Goal: Transaction & Acquisition: Purchase product/service

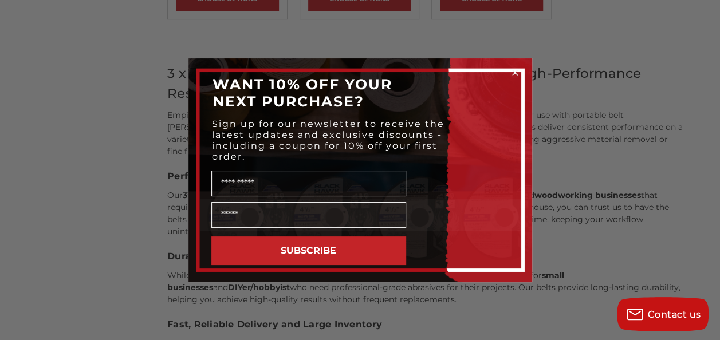
click at [513, 71] on icon "Close dialog" at bounding box center [515, 72] width 5 height 5
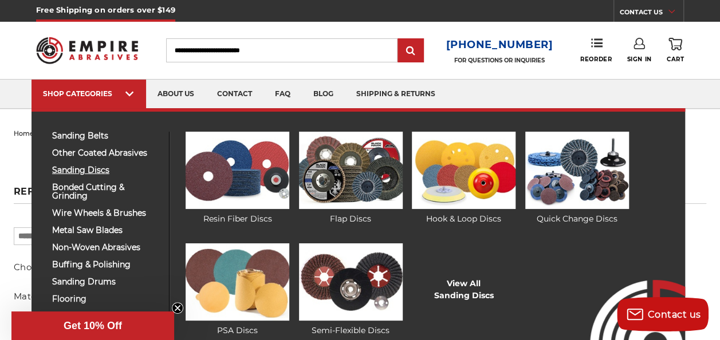
click at [89, 171] on span "sanding discs" at bounding box center [106, 170] width 108 height 9
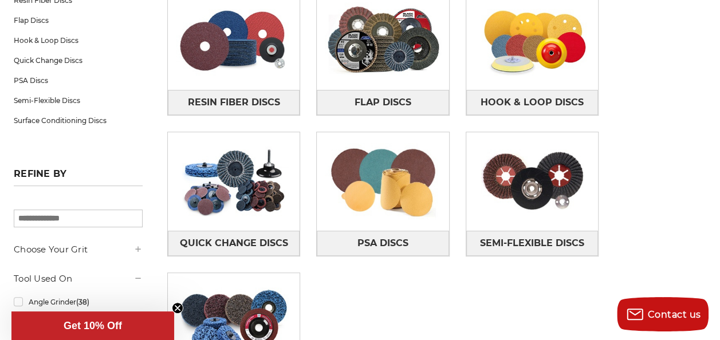
scroll to position [229, 0]
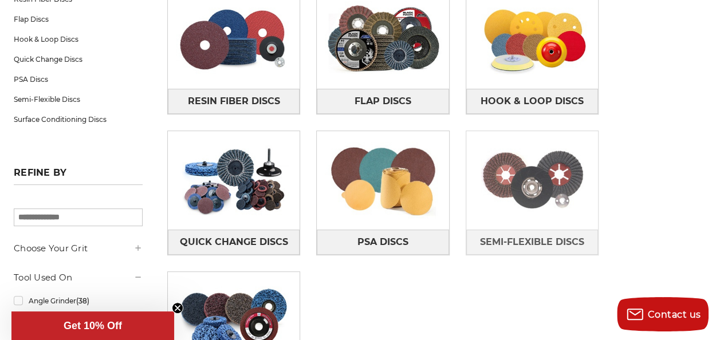
click at [466, 145] on img at bounding box center [532, 180] width 132 height 92
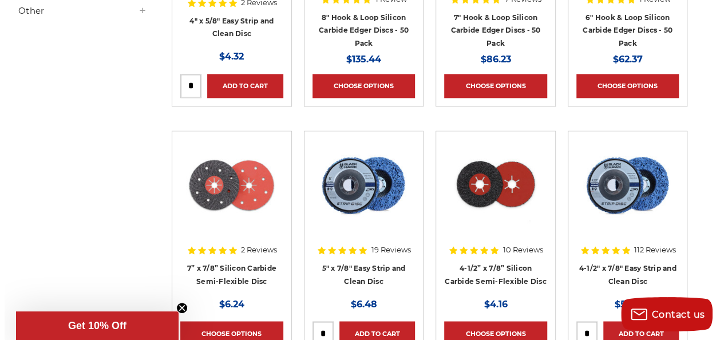
scroll to position [739, 0]
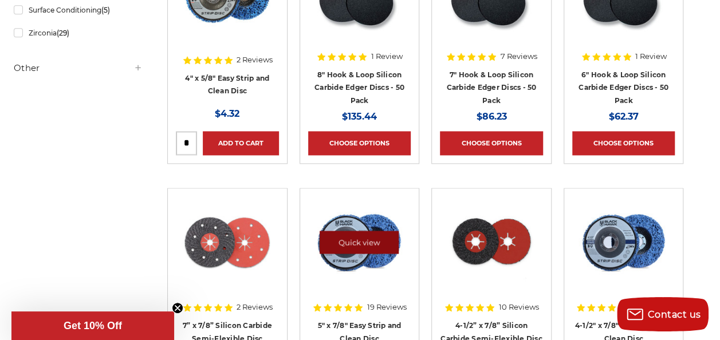
click at [354, 231] on link "Quick view" at bounding box center [359, 242] width 79 height 23
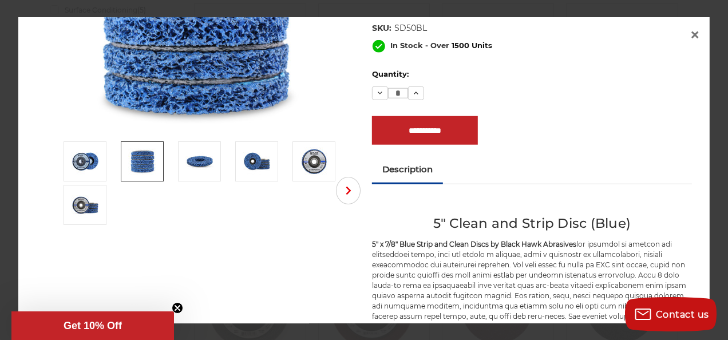
scroll to position [57, 0]
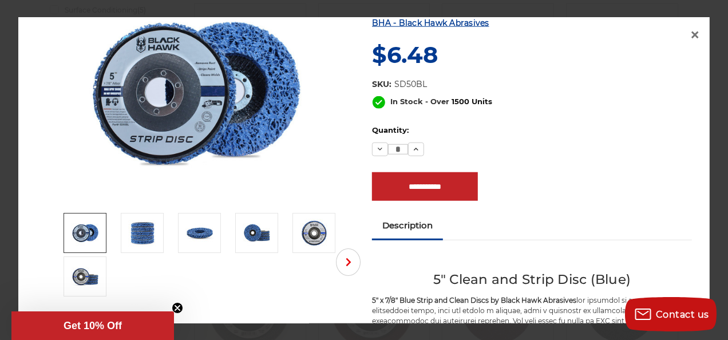
click at [128, 114] on img at bounding box center [196, 92] width 229 height 229
